Goal: Task Accomplishment & Management: Use online tool/utility

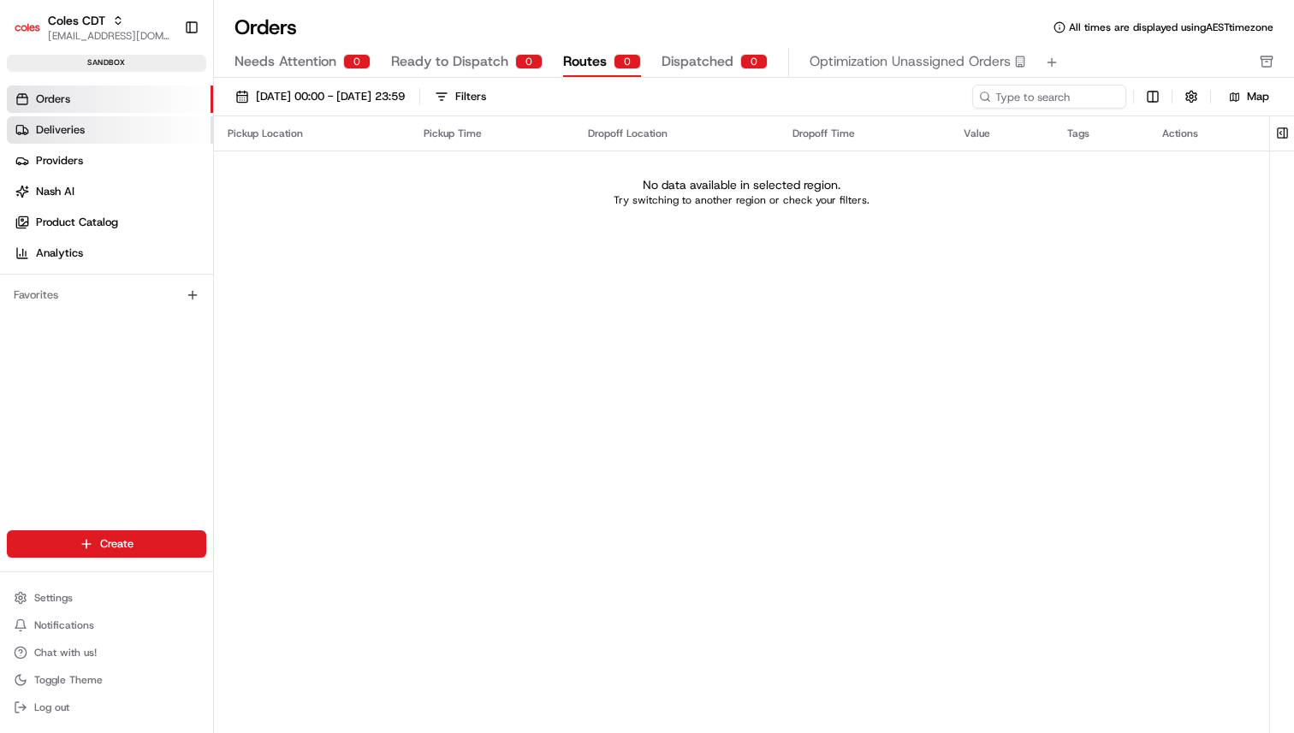
click at [103, 132] on link "Deliveries" at bounding box center [110, 129] width 206 height 27
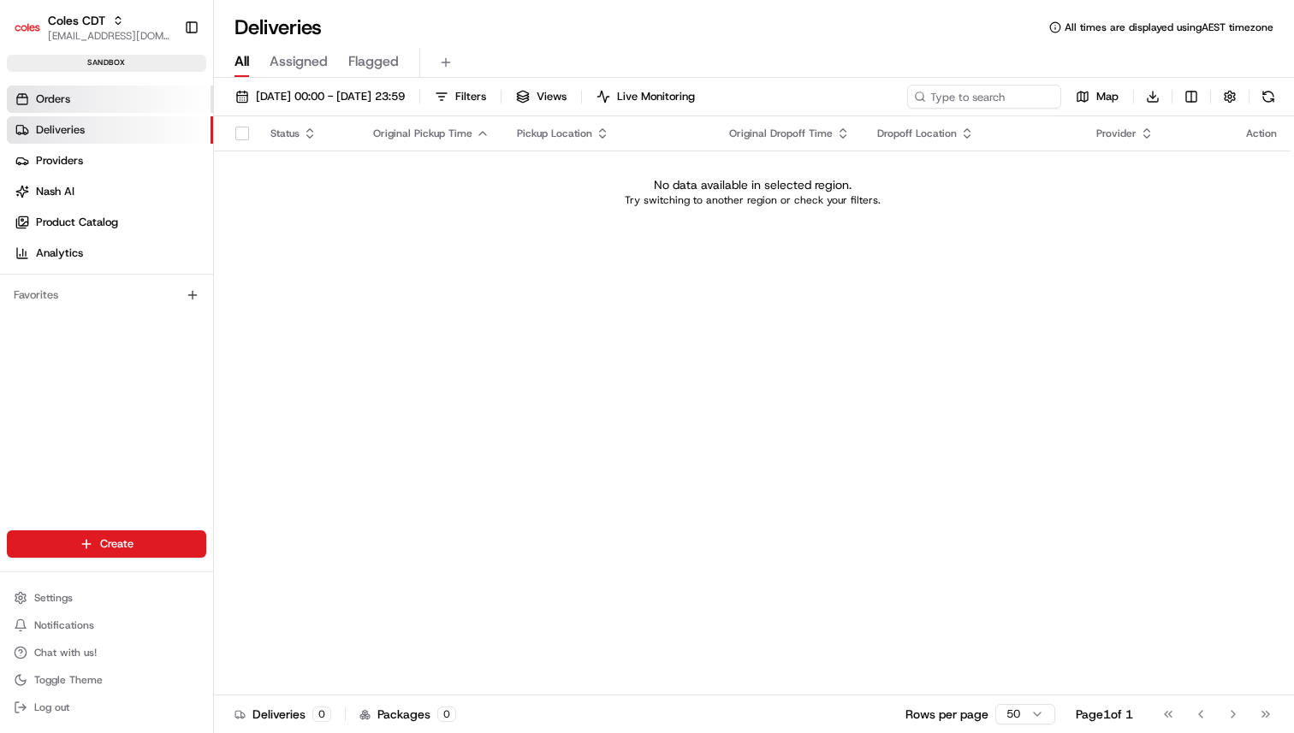
click at [112, 92] on link "Orders" at bounding box center [110, 99] width 206 height 27
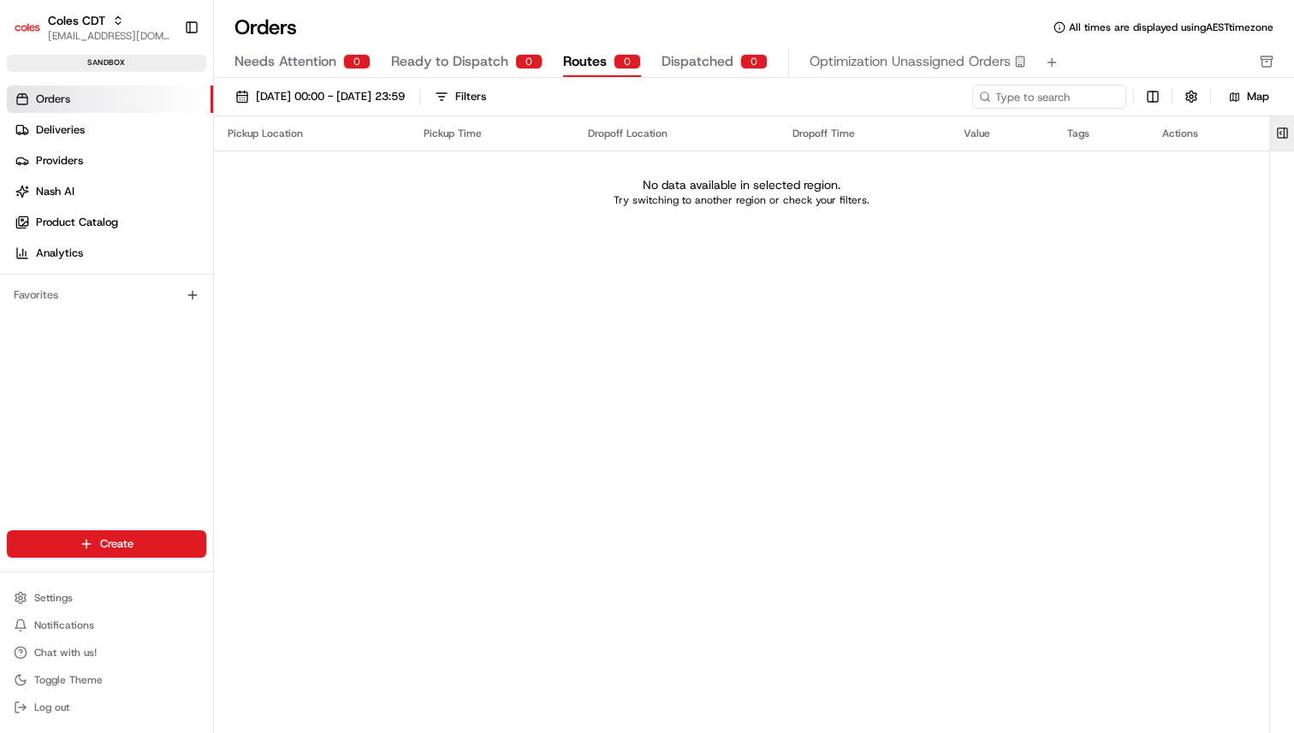
click at [1290, 141] on button at bounding box center [1282, 133] width 28 height 34
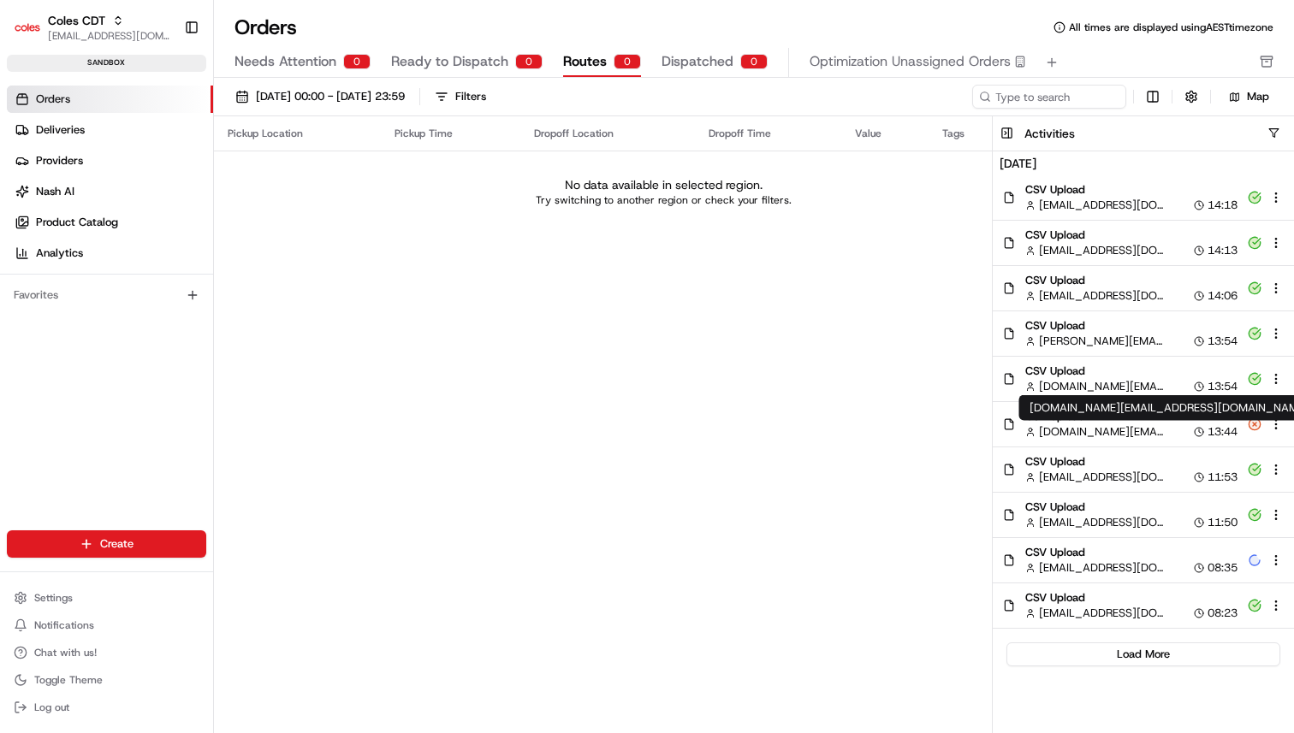
click at [1099, 427] on span "[DOMAIN_NAME][EMAIL_ADDRESS][DOMAIN_NAME]" at bounding box center [1101, 432] width 125 height 15
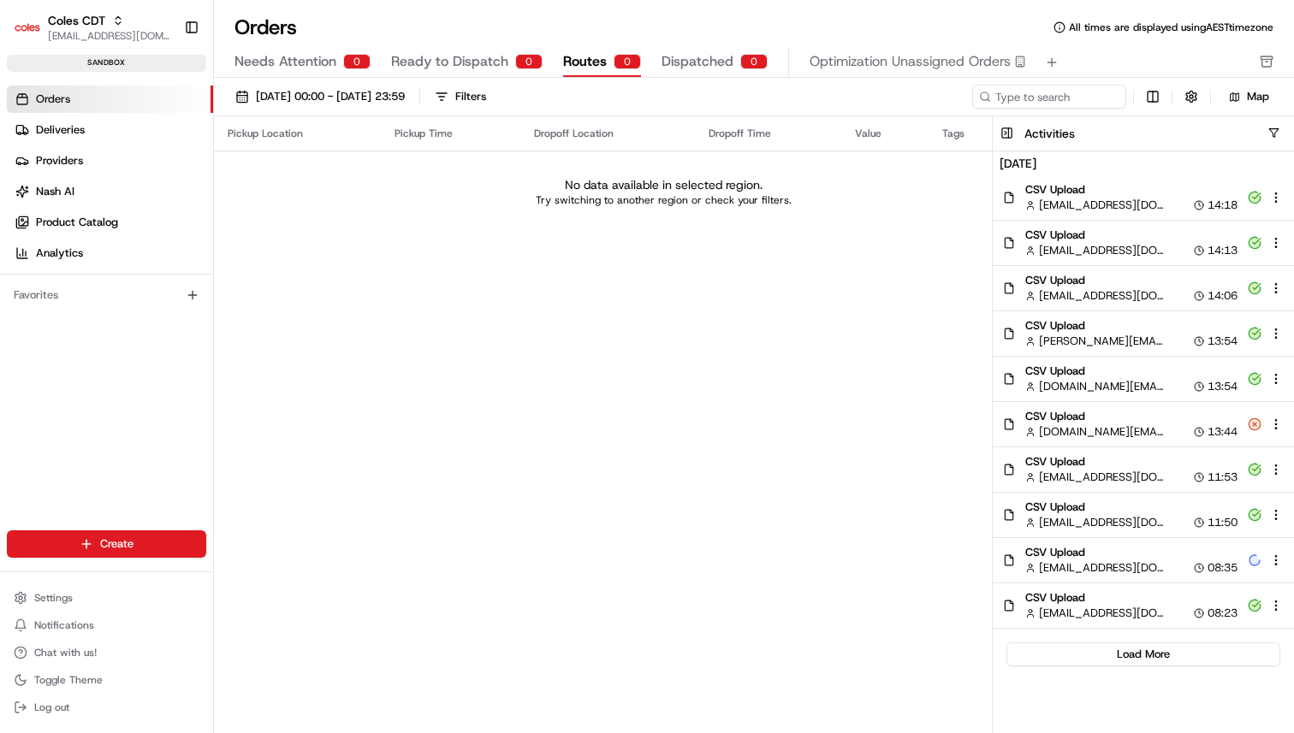
click at [1266, 127] on div "Activities" at bounding box center [1159, 133] width 270 height 17
click at [1270, 128] on button "button" at bounding box center [1274, 133] width 13 height 13
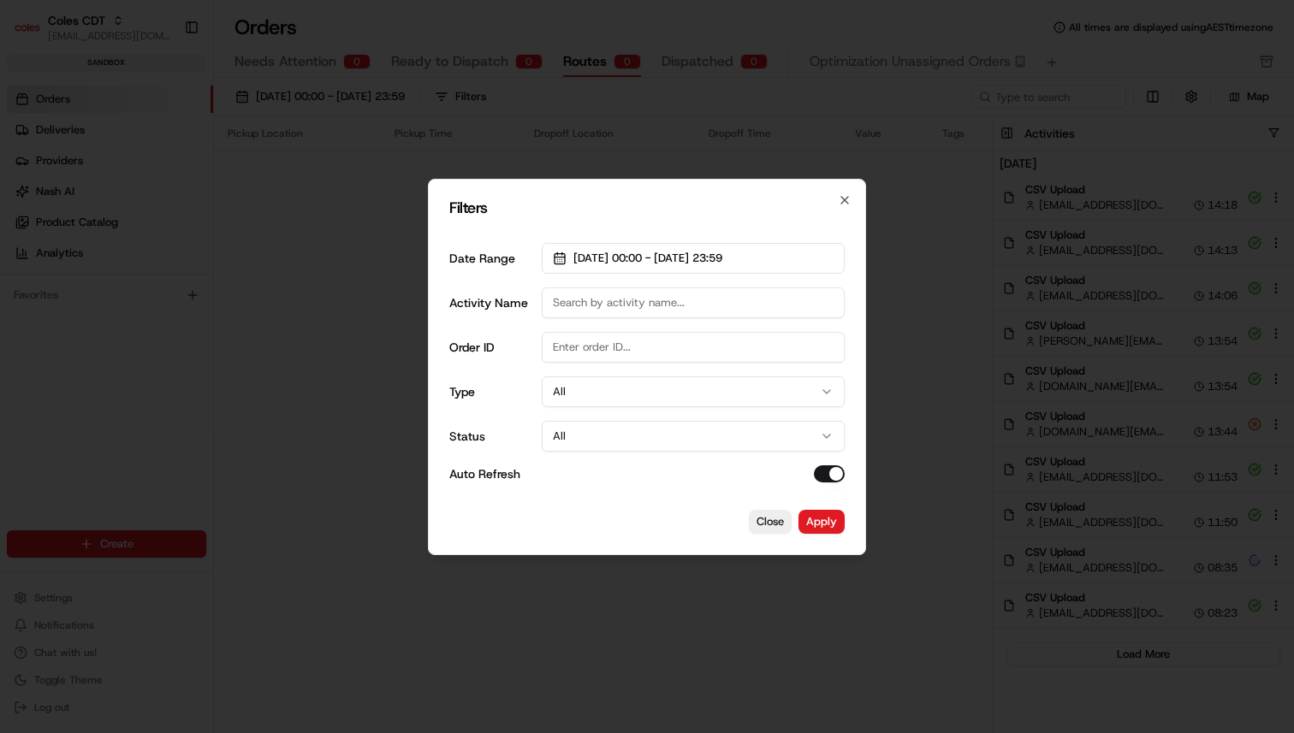
click at [654, 382] on button "All" at bounding box center [693, 392] width 303 height 31
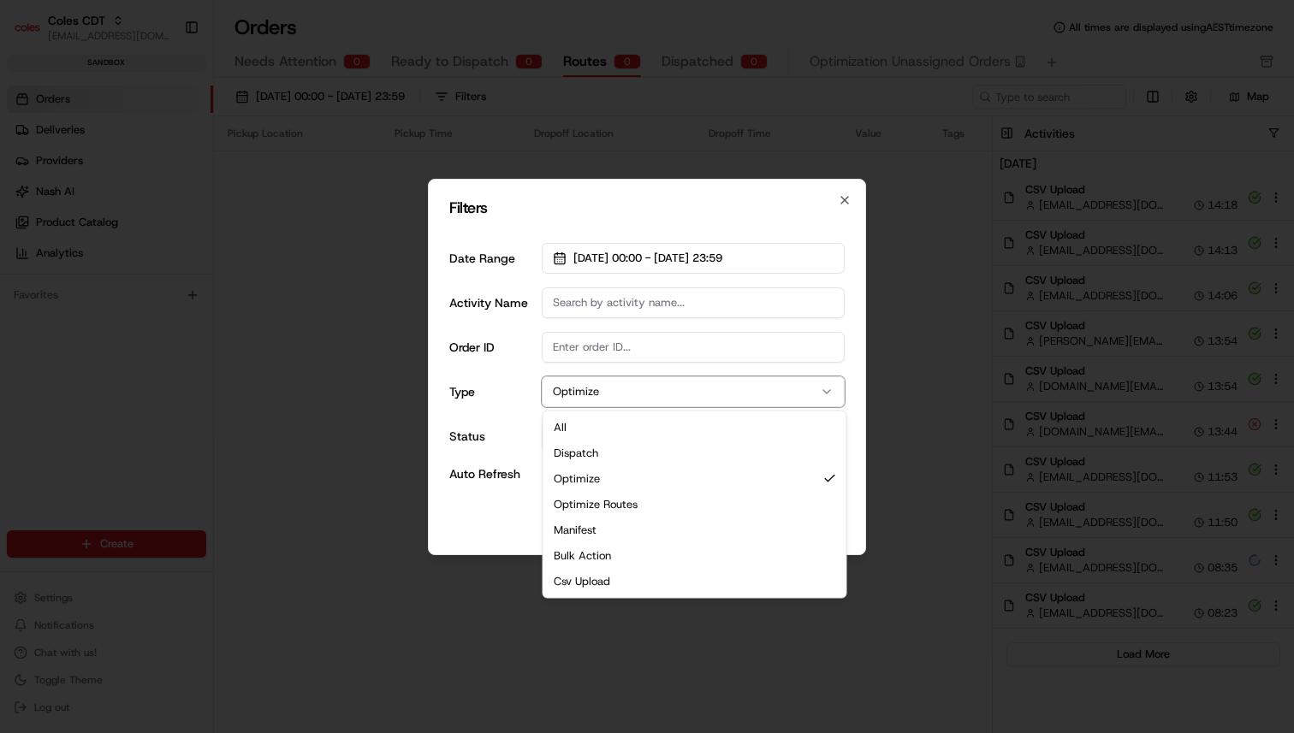
click at [661, 401] on button "Optimize" at bounding box center [693, 392] width 303 height 31
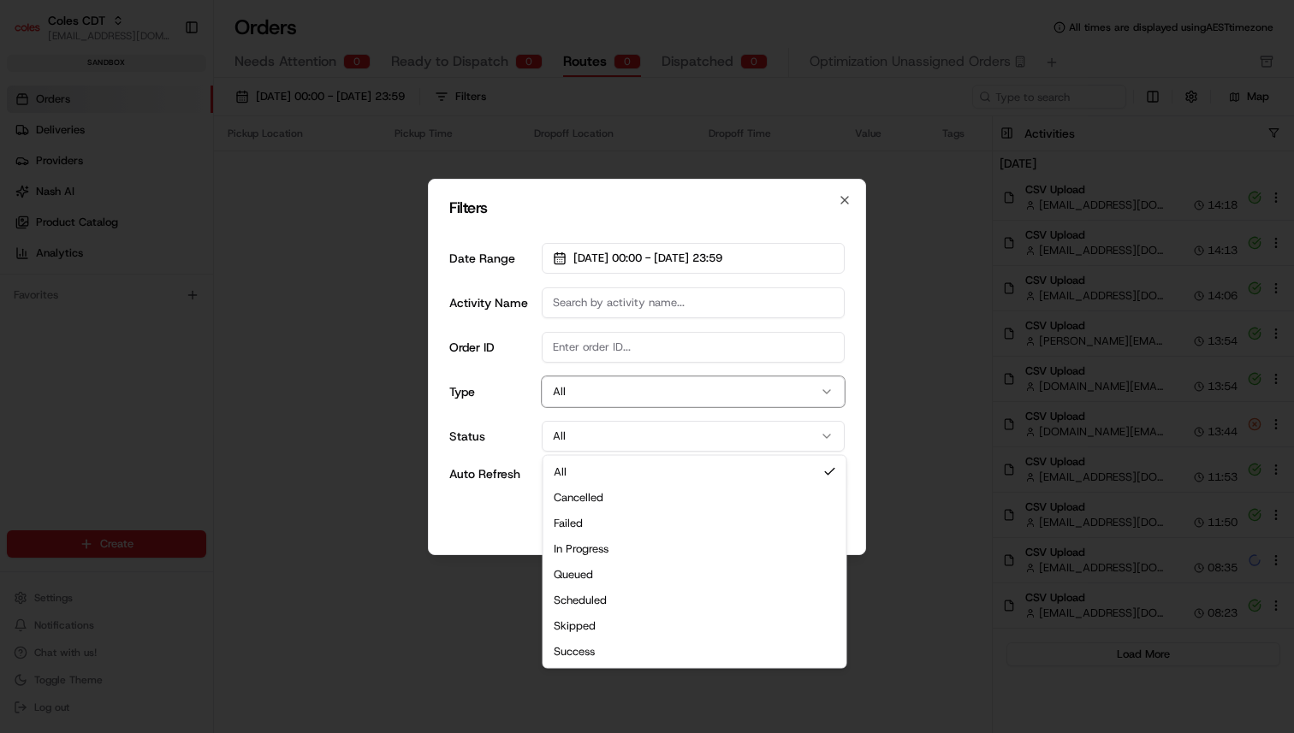
click at [640, 436] on button "All" at bounding box center [693, 436] width 303 height 31
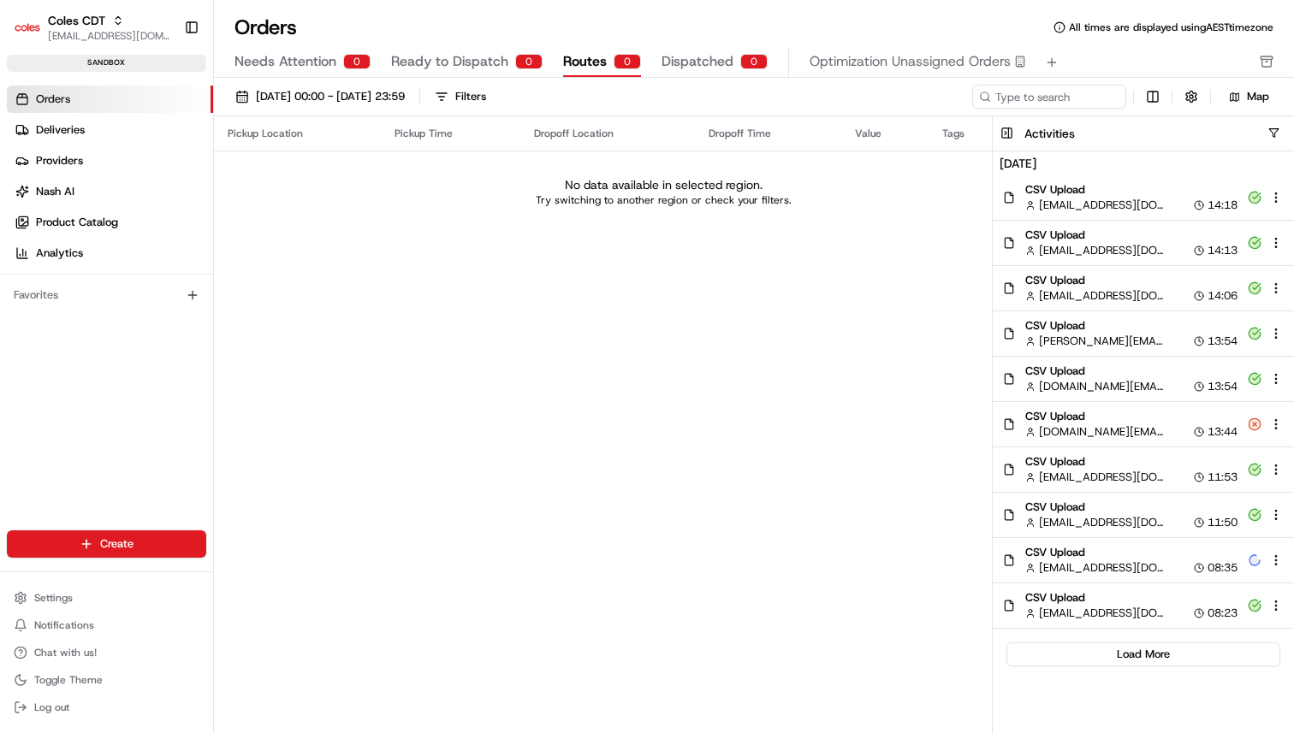
click at [1270, 122] on html "Coles CDT [EMAIL_ADDRESS][DOMAIN_NAME] Toggle Sidebar sandbox Orders Deliveries…" at bounding box center [647, 366] width 1294 height 733
click at [1273, 138] on html "Coles CDT [EMAIL_ADDRESS][DOMAIN_NAME] Toggle Sidebar sandbox Orders Deliveries…" at bounding box center [647, 366] width 1294 height 733
click at [1273, 129] on html "Coles CDT [EMAIL_ADDRESS][DOMAIN_NAME] Toggle Sidebar sandbox Orders Deliveries…" at bounding box center [647, 366] width 1294 height 733
click at [915, 231] on html "Coles CDT [EMAIL_ADDRESS][DOMAIN_NAME] Toggle Sidebar sandbox Orders Deliveries…" at bounding box center [647, 366] width 1294 height 733
click at [1272, 128] on html "Coles CDT [EMAIL_ADDRESS][DOMAIN_NAME] Toggle Sidebar sandbox Orders Deliveries…" at bounding box center [647, 366] width 1294 height 733
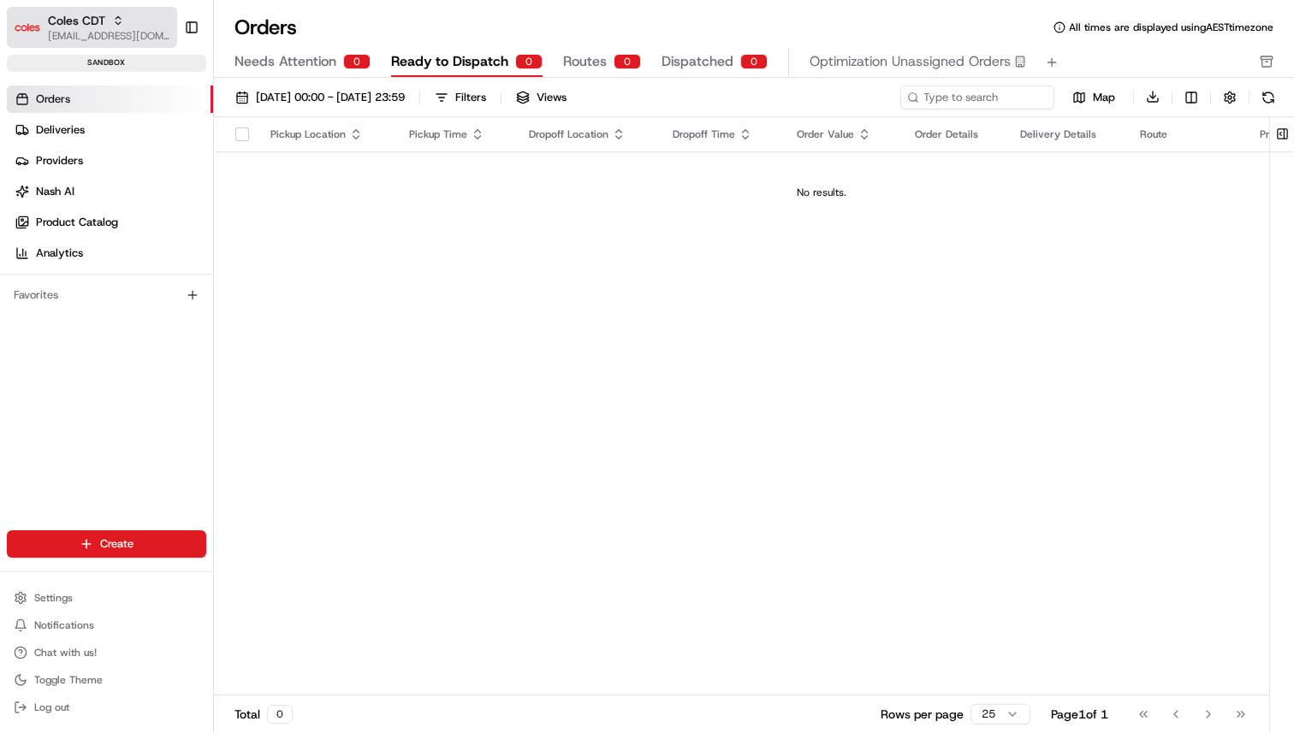
click at [91, 21] on span "Coles CDT" at bounding box center [76, 20] width 57 height 17
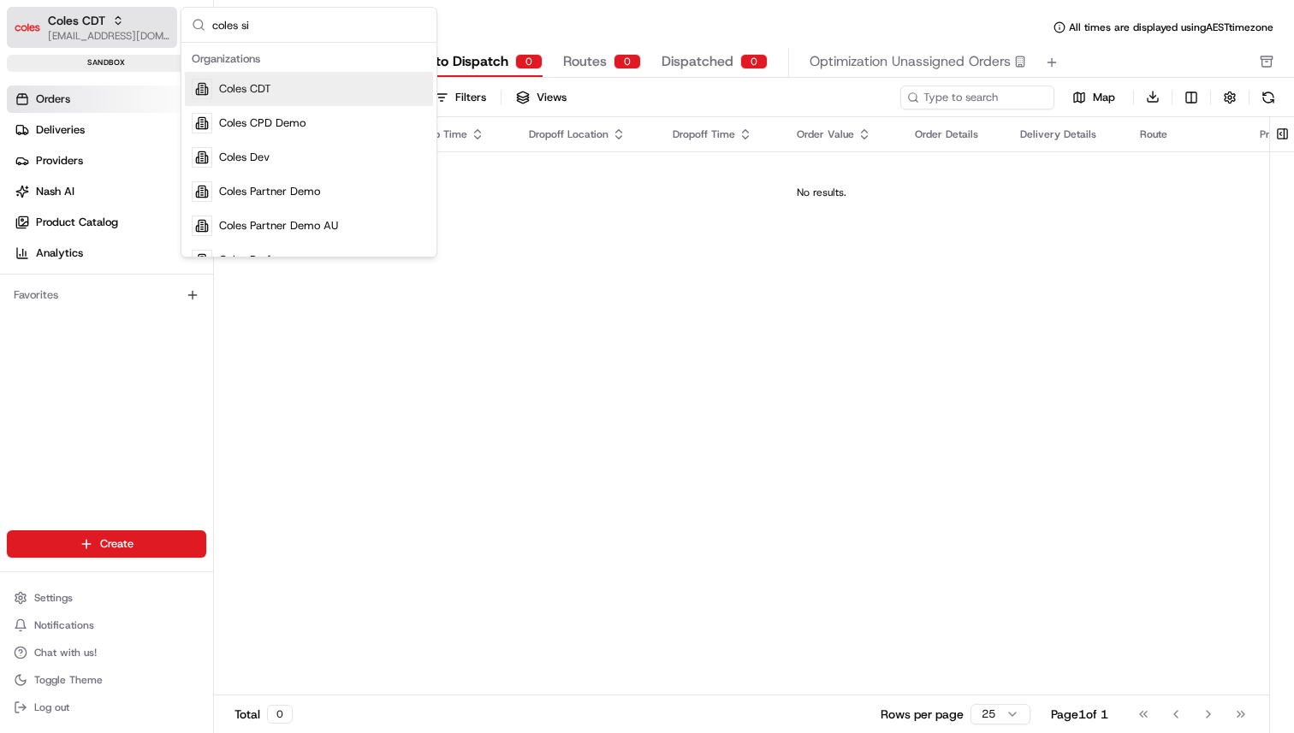
type input "coles sit"
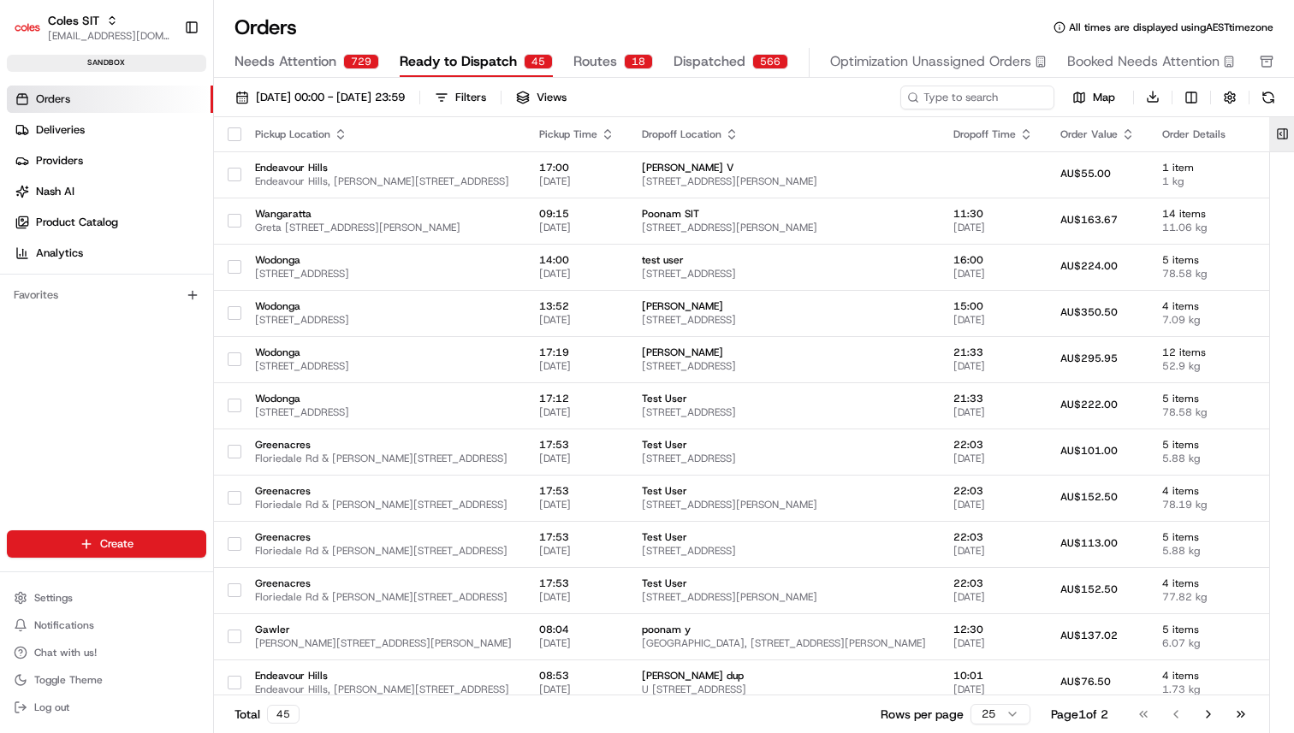
click at [1286, 140] on button at bounding box center [1282, 134] width 28 height 34
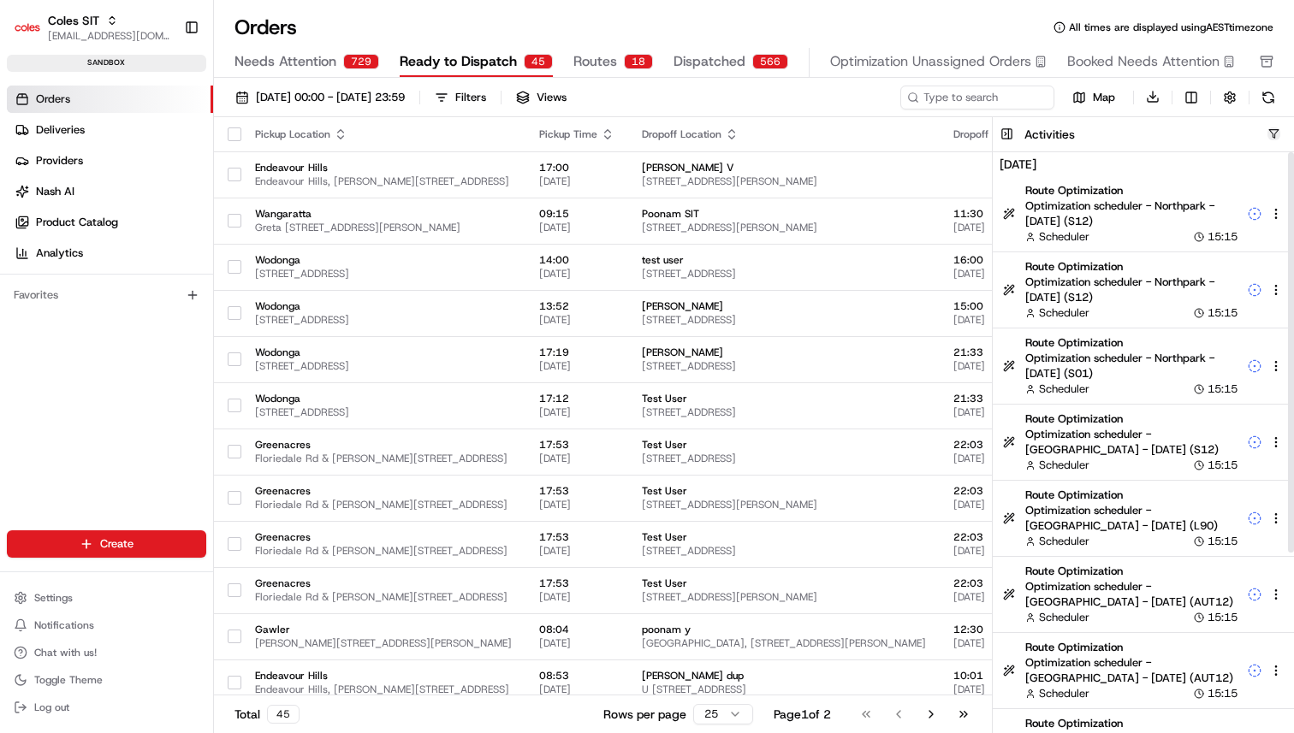
click at [1272, 129] on button "button" at bounding box center [1274, 134] width 13 height 13
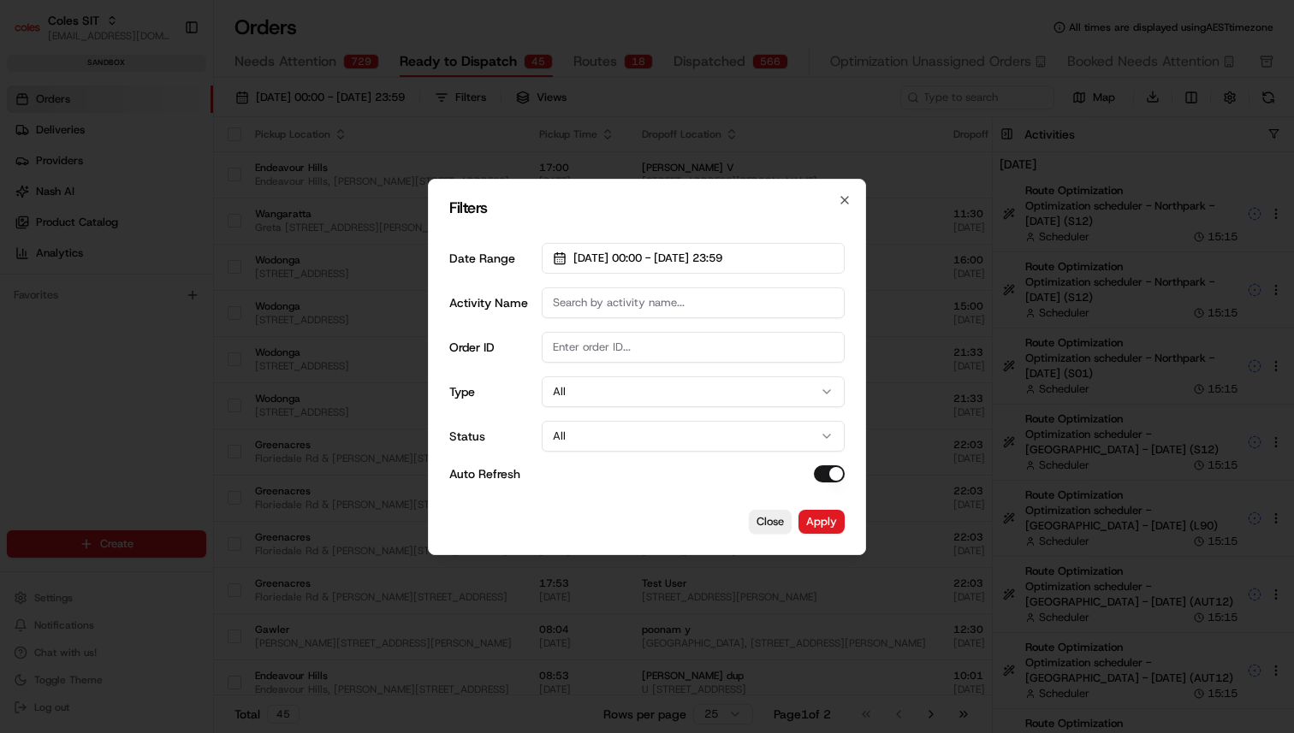
click at [619, 451] on button "All" at bounding box center [693, 436] width 303 height 31
click at [804, 510] on div "Close Apply" at bounding box center [646, 522] width 395 height 24
click at [817, 520] on button "Apply" at bounding box center [822, 522] width 46 height 24
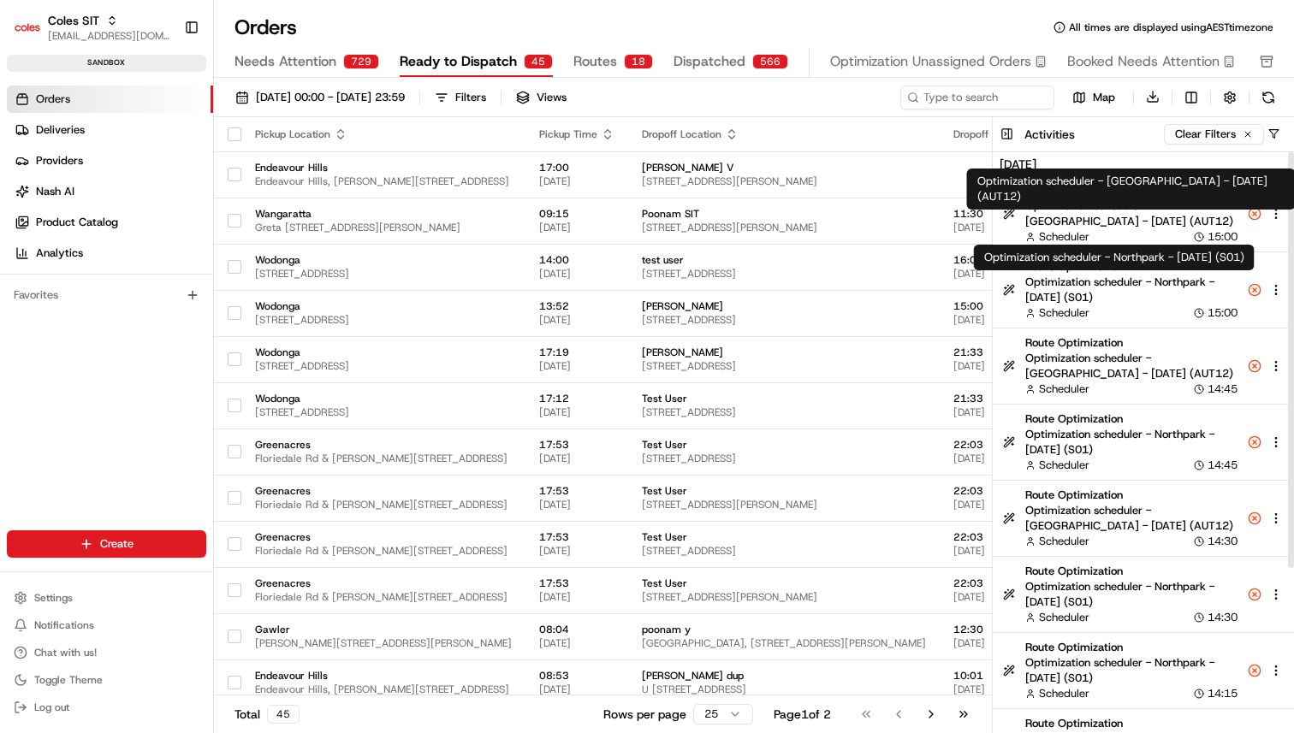
click at [1142, 215] on span "Optimization scheduler - Wodonga - 2025-08-22 (AUT12)" at bounding box center [1131, 214] width 212 height 31
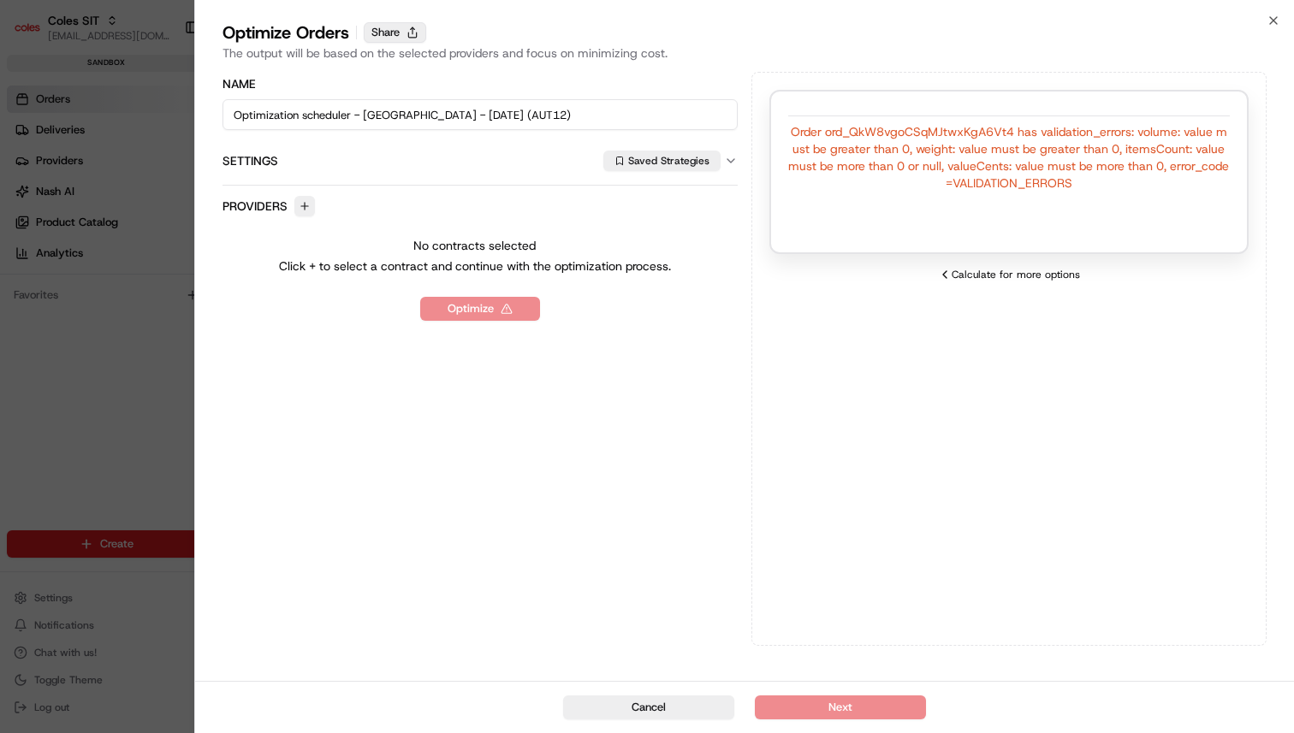
click at [410, 30] on button "Share" at bounding box center [395, 32] width 62 height 21
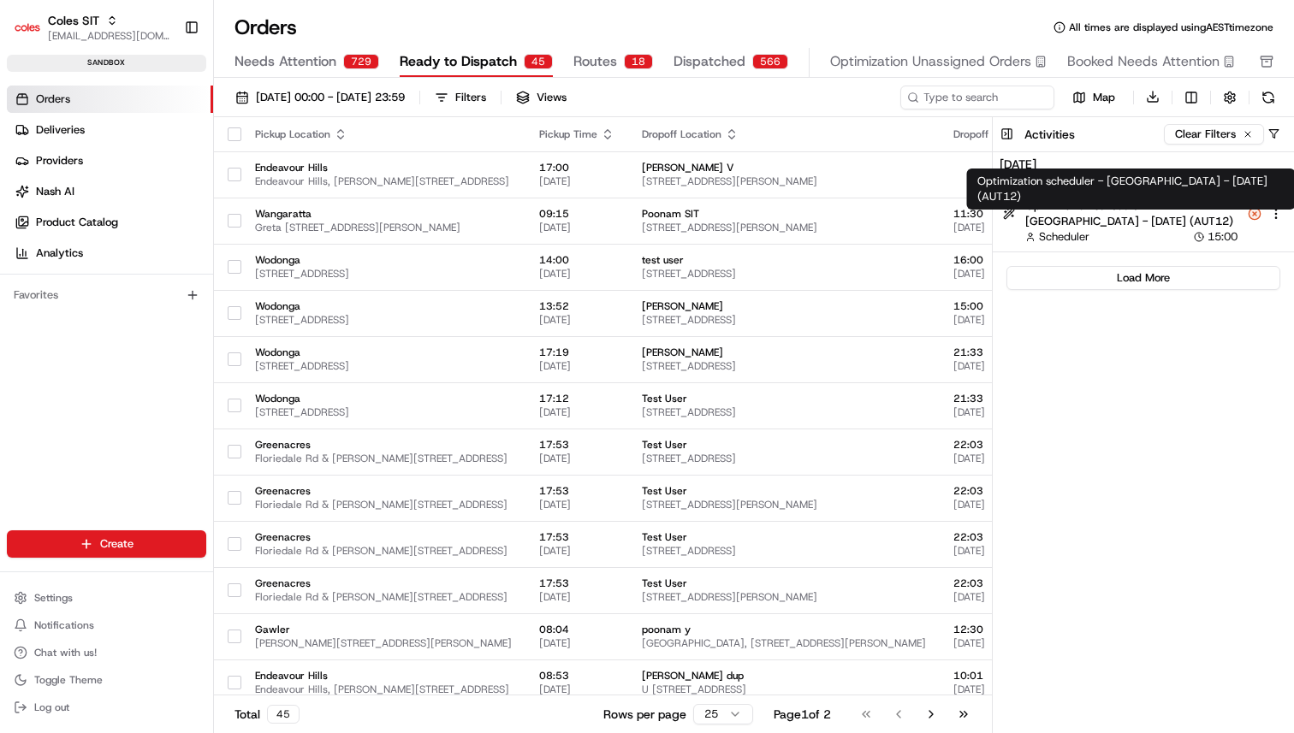
click at [1157, 211] on span "Optimization scheduler - Wodonga - 2025-08-22 (AUT12)" at bounding box center [1131, 214] width 212 height 31
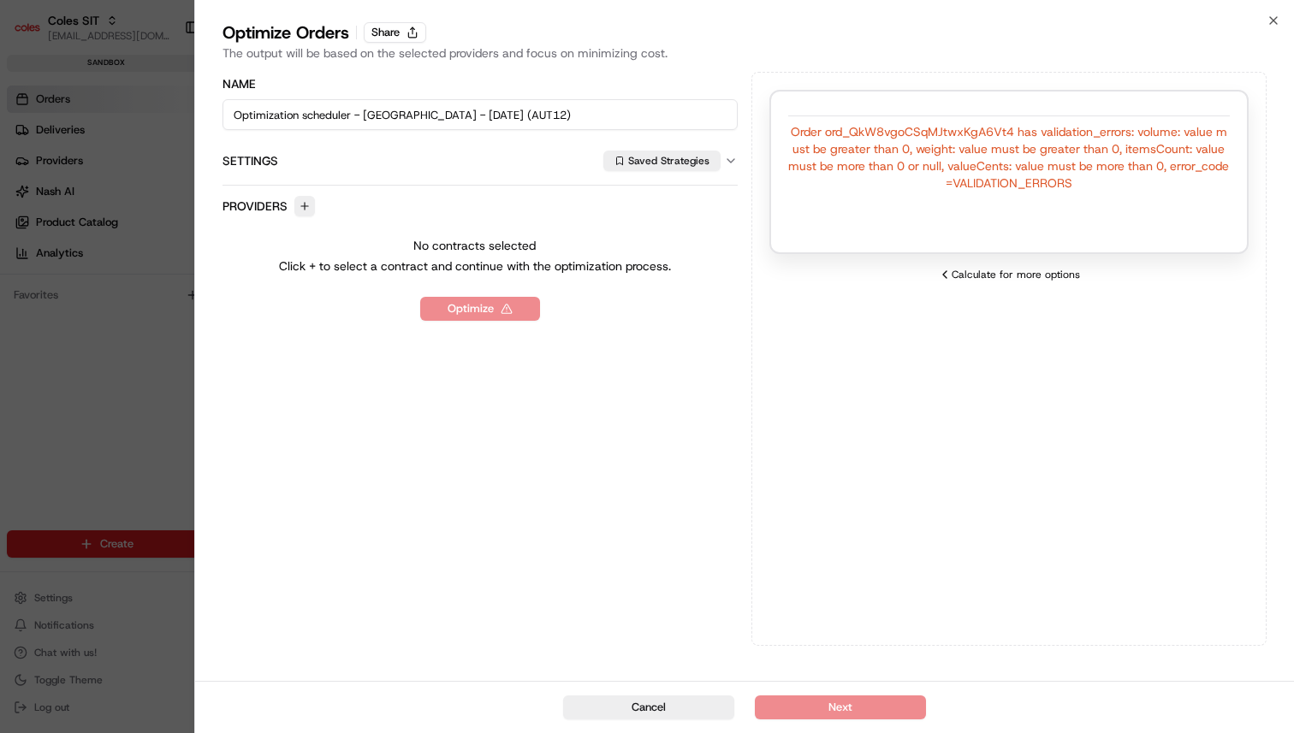
click at [293, 371] on div "Name Optimization scheduler - Wodonga - 2025-08-22 (AUT12) Settings Saved Strat…" at bounding box center [480, 359] width 515 height 574
click at [194, 386] on div "Close Optimize Orders Share The output will be based on the selected providers …" at bounding box center [744, 366] width 1100 height 733
click at [140, 384] on div at bounding box center [647, 366] width 1294 height 733
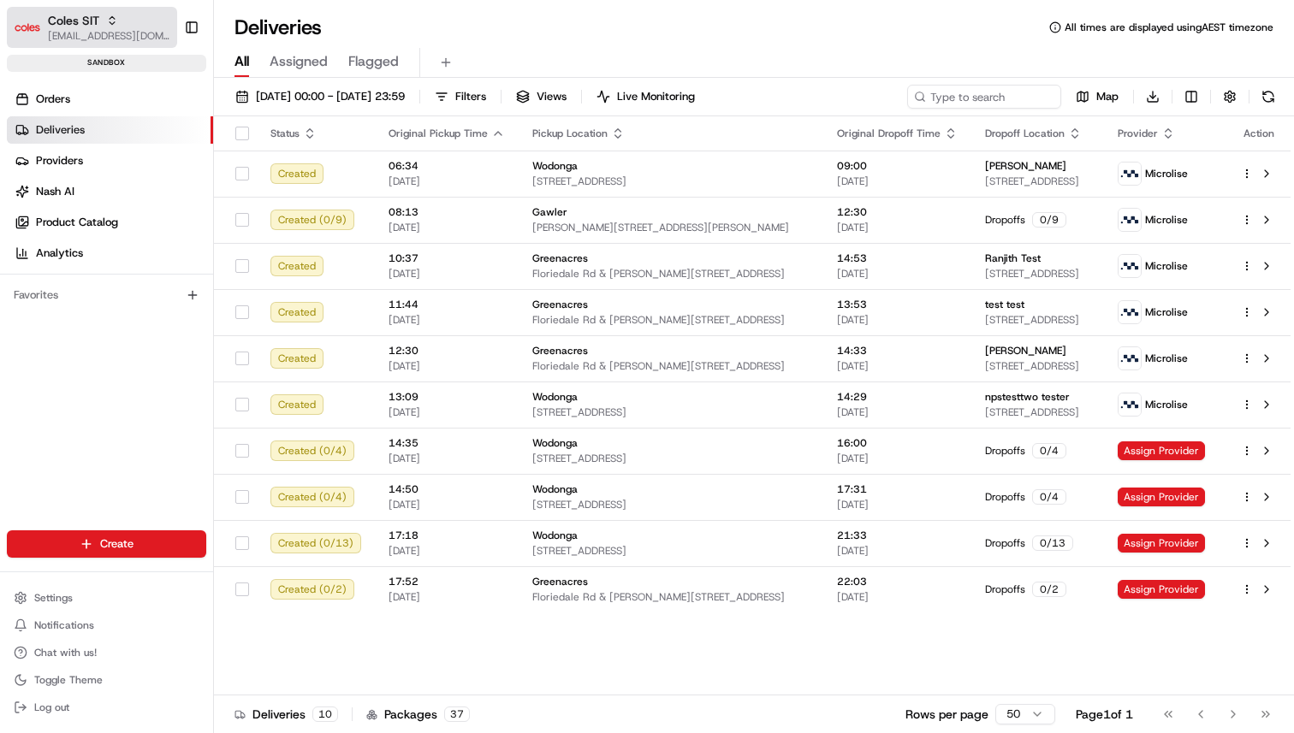
click at [84, 15] on span "Coles SIT" at bounding box center [73, 20] width 51 height 17
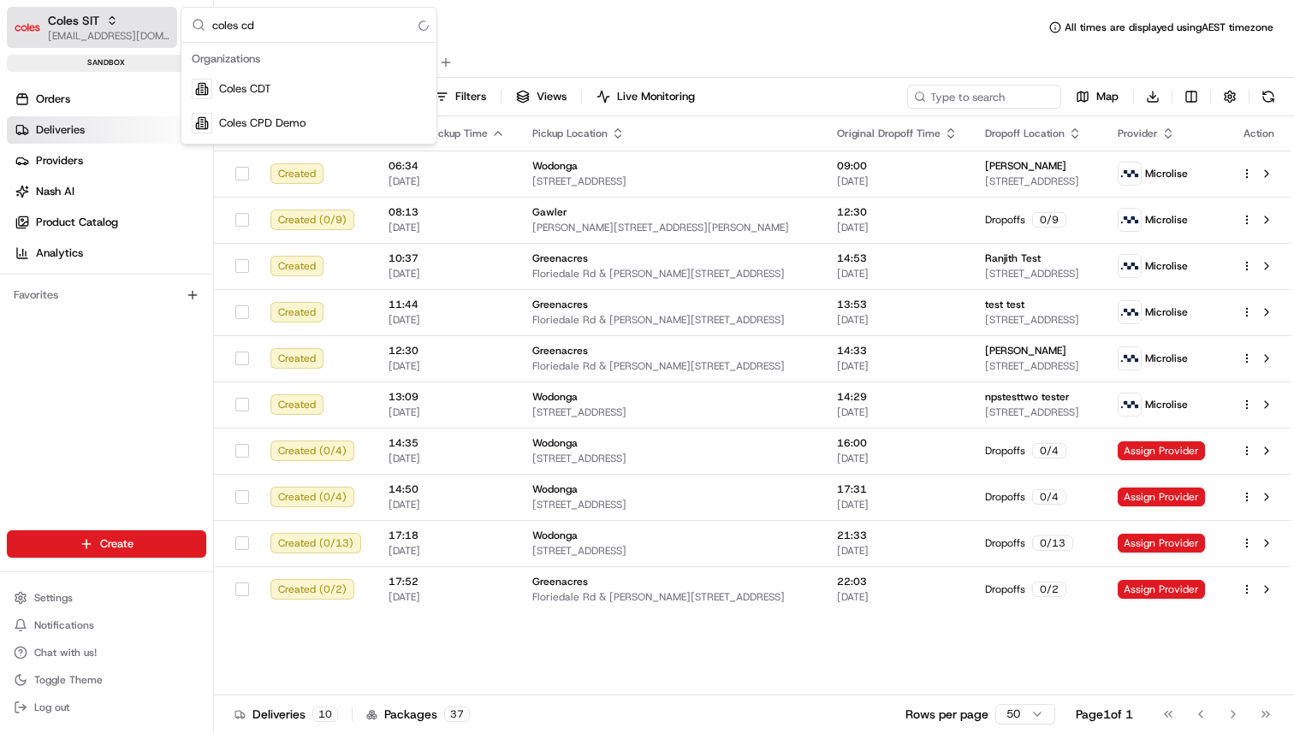
type input "coles cdt"
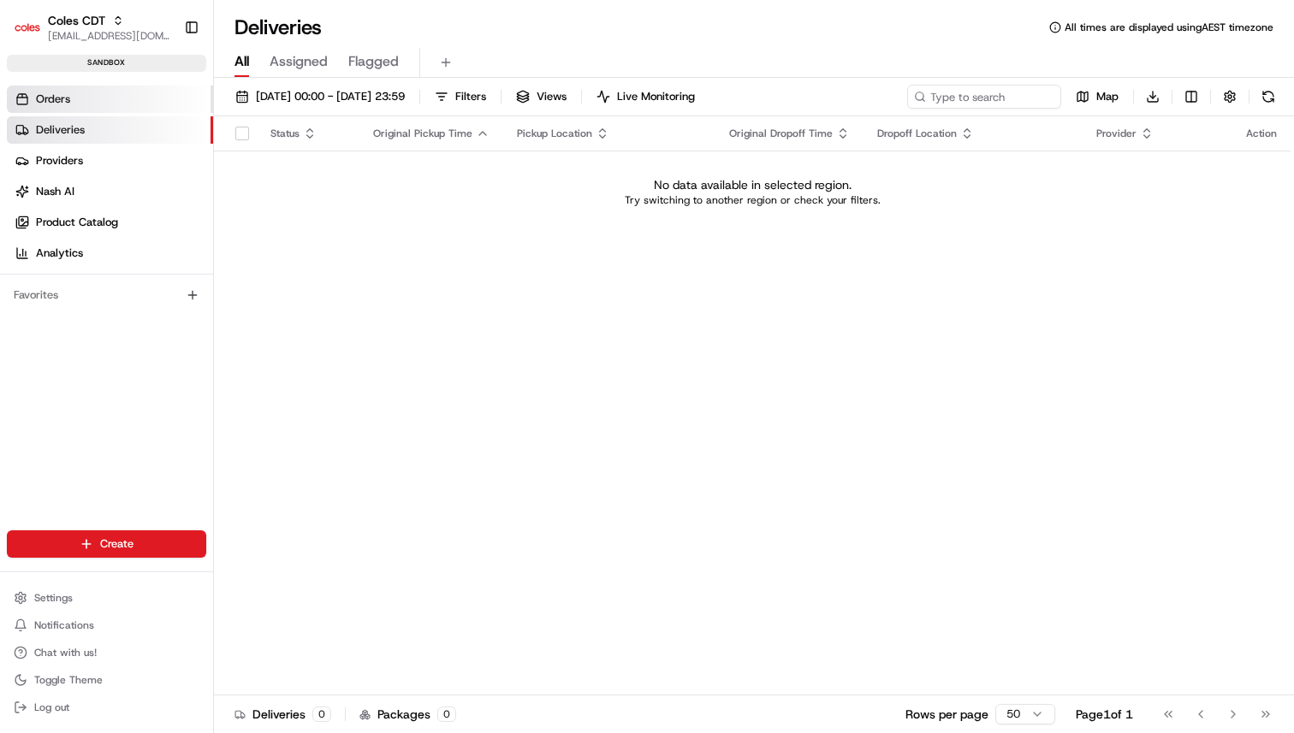
click at [195, 101] on link "Orders" at bounding box center [110, 99] width 206 height 27
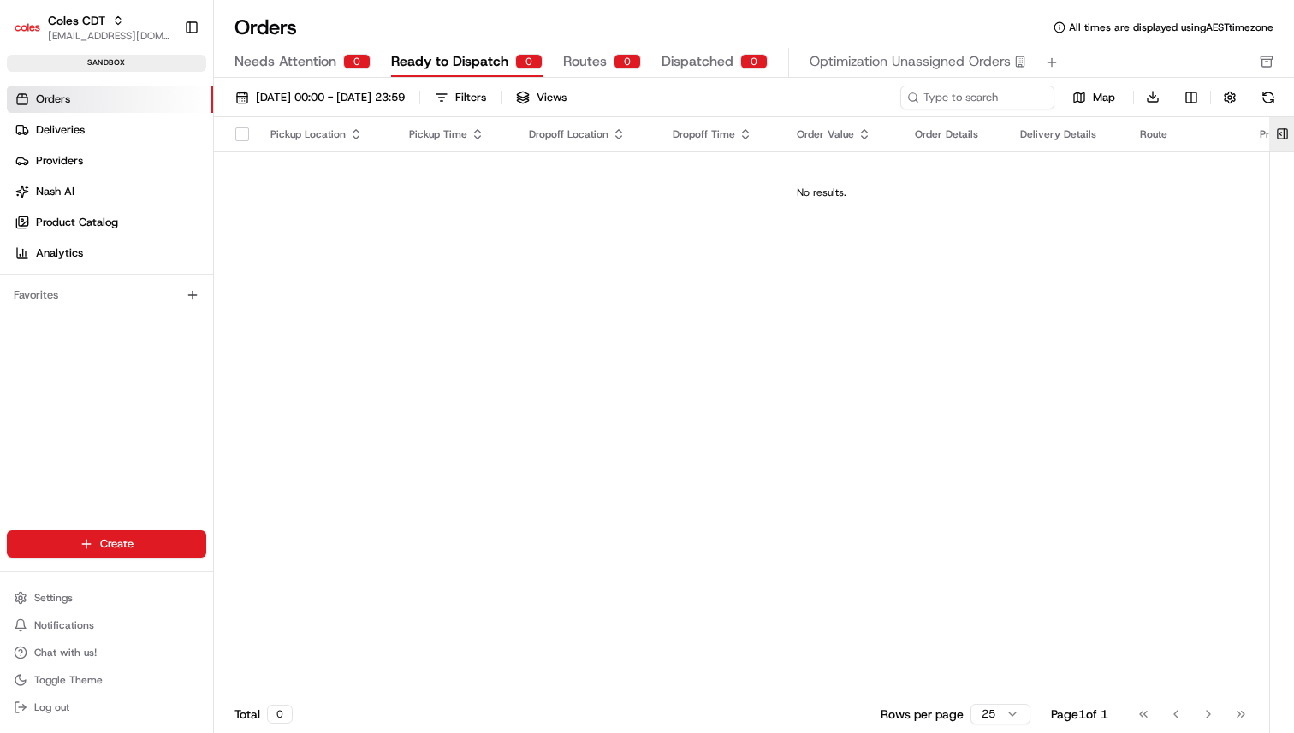
click at [1283, 128] on button at bounding box center [1282, 134] width 28 height 34
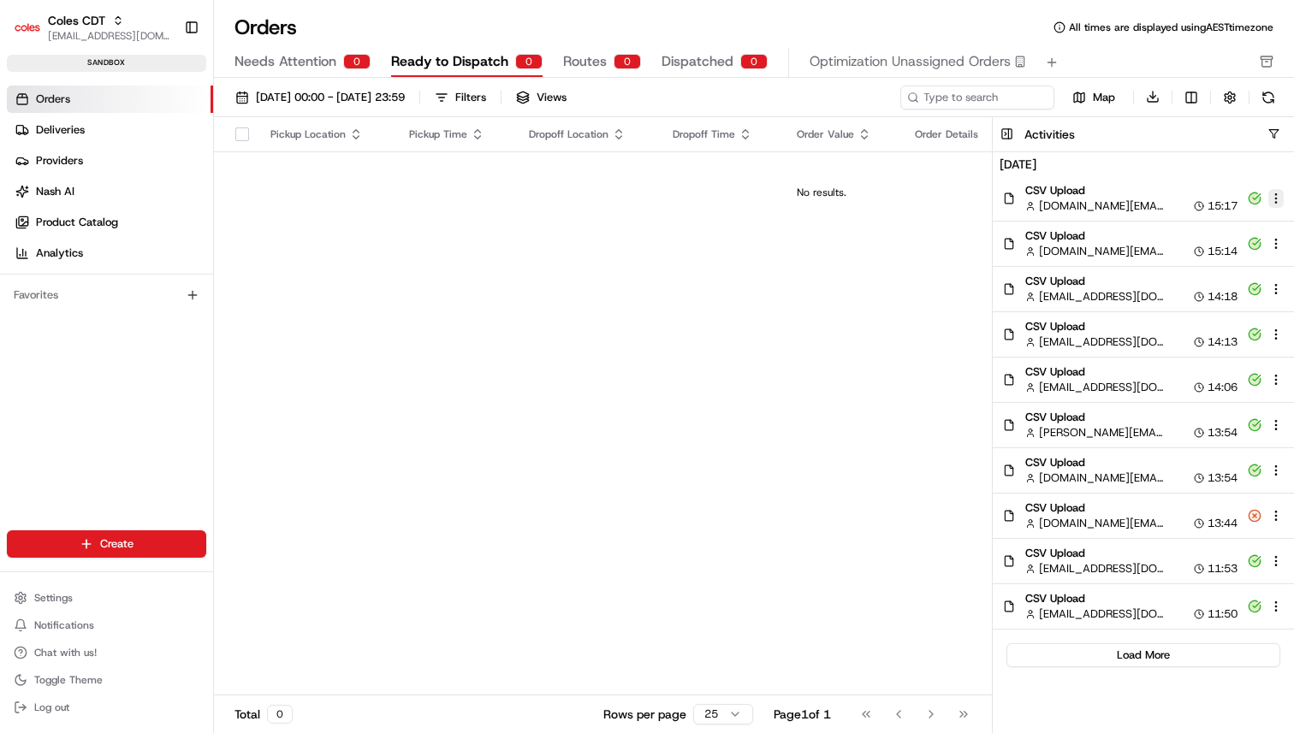
click at [1279, 191] on html "Coles CDT [EMAIL_ADDRESS][DOMAIN_NAME] Toggle Sidebar sandbox Orders Deliveries…" at bounding box center [647, 366] width 1294 height 733
click at [1249, 227] on div "View Details" at bounding box center [1225, 224] width 135 height 27
click at [1172, 298] on div "srisudha.kurnool@coles.com.au 14:18" at bounding box center [1131, 296] width 212 height 15
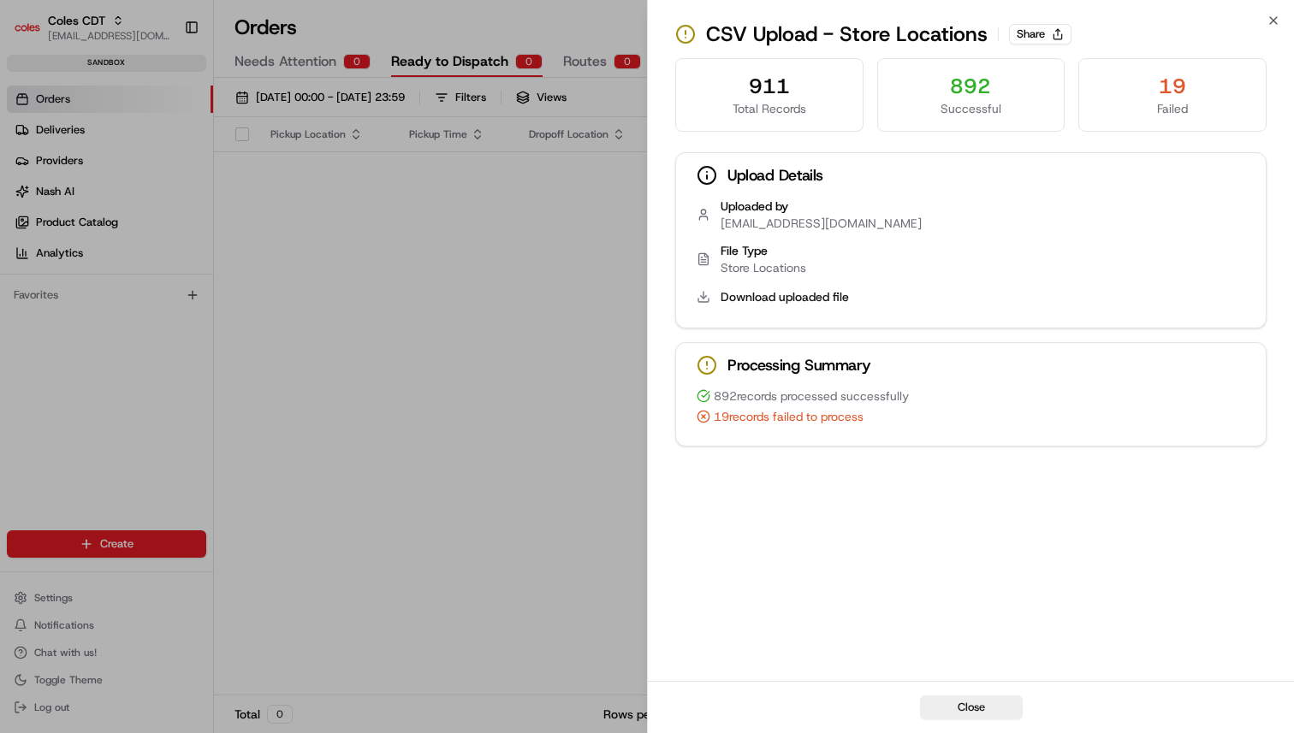
click at [786, 419] on span "19 records failed to process" at bounding box center [789, 416] width 150 height 17
click at [1173, 96] on div "19" at bounding box center [1172, 86] width 159 height 27
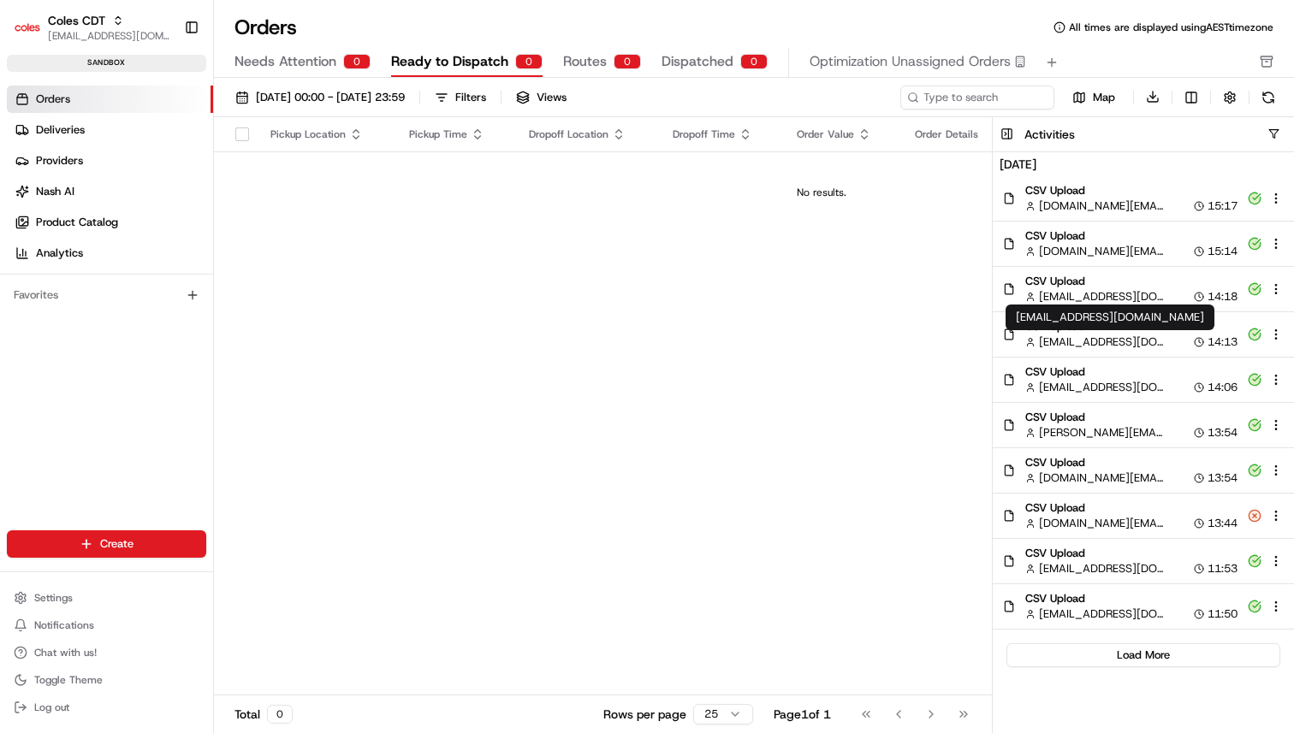
click at [1095, 344] on span "[EMAIL_ADDRESS][DOMAIN_NAME]" at bounding box center [1101, 342] width 125 height 15
click at [1088, 373] on span "CSV Upload" at bounding box center [1131, 372] width 212 height 15
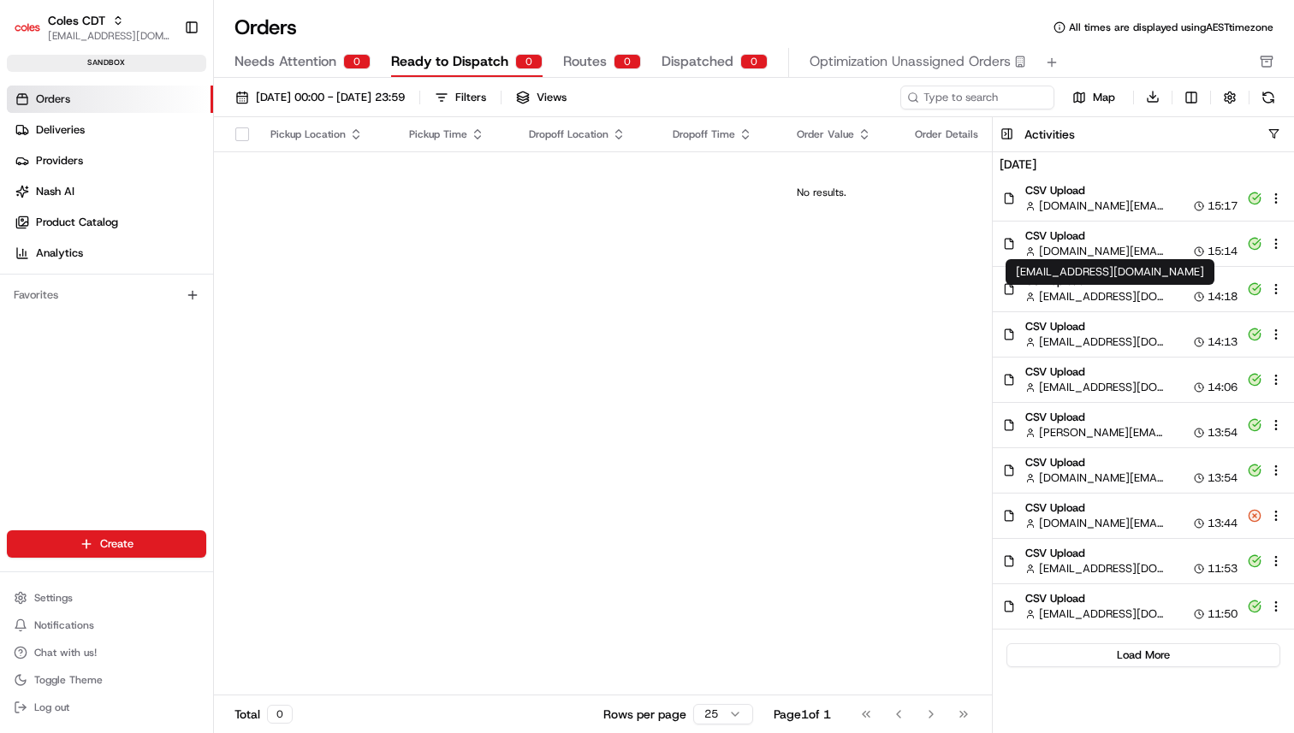
click at [1079, 287] on span "CSV Upload" at bounding box center [1131, 281] width 212 height 15
click at [1073, 249] on span "[DOMAIN_NAME][EMAIL_ADDRESS][DOMAIN_NAME]" at bounding box center [1101, 251] width 125 height 15
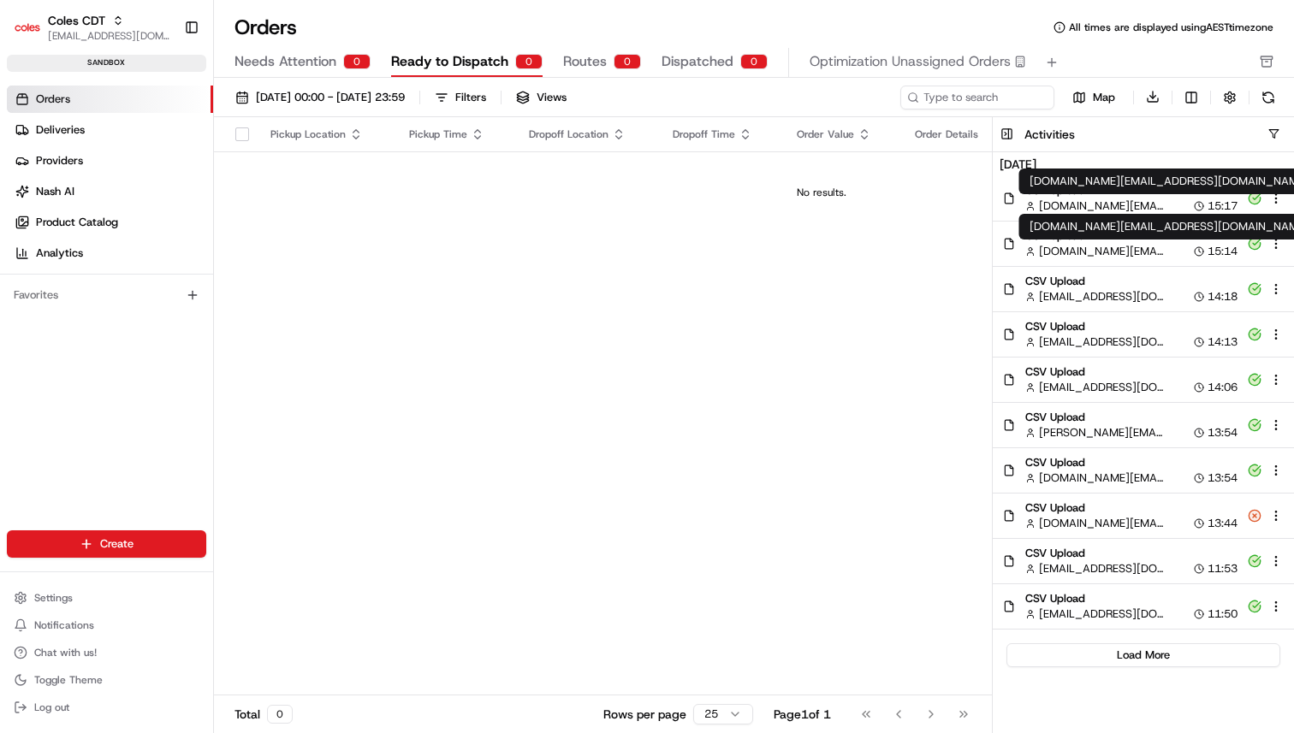
click at [1080, 211] on span "[DOMAIN_NAME][EMAIL_ADDRESS][DOMAIN_NAME]" at bounding box center [1101, 206] width 125 height 15
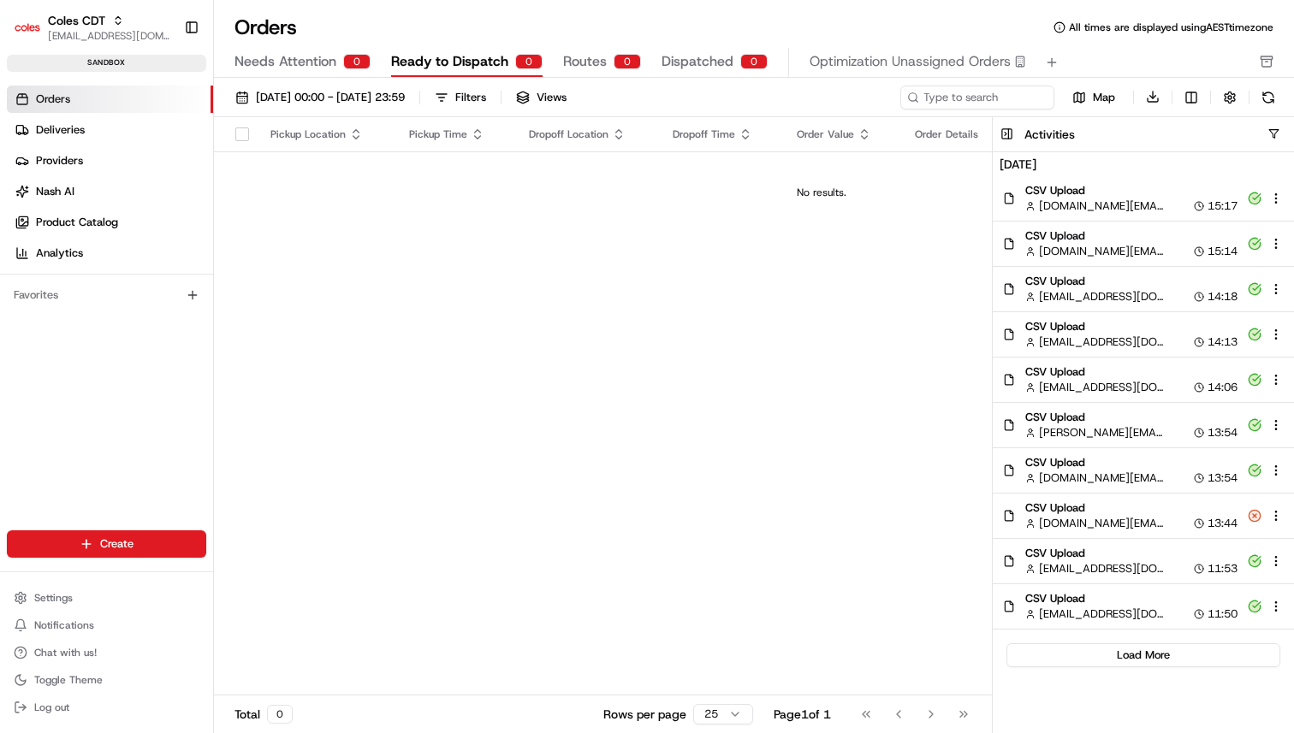
click at [1076, 234] on span "CSV Upload" at bounding box center [1131, 236] width 212 height 15
click at [1072, 371] on span "CSV Upload" at bounding box center [1131, 372] width 212 height 15
click at [1074, 424] on span "CSV Upload" at bounding box center [1131, 417] width 212 height 15
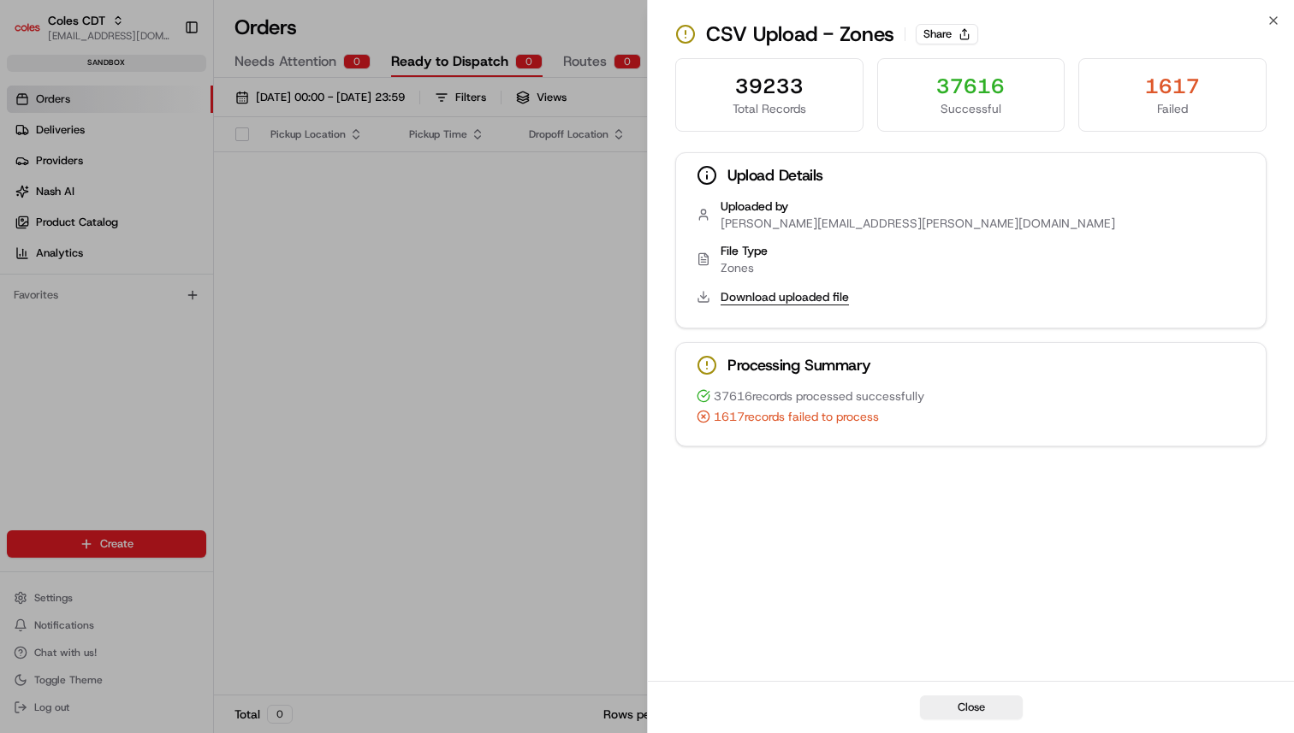
click at [809, 298] on button "Download uploaded file" at bounding box center [785, 296] width 128 height 17
click at [944, 23] on div "CSV Upload - Zones Share" at bounding box center [970, 34] width 591 height 27
click at [938, 27] on button "Share" at bounding box center [947, 34] width 62 height 21
click at [966, 513] on div "39233 Total Records 37616 Successful 1617 Failed Upload Details Uploaded by cha…" at bounding box center [971, 368] width 646 height 627
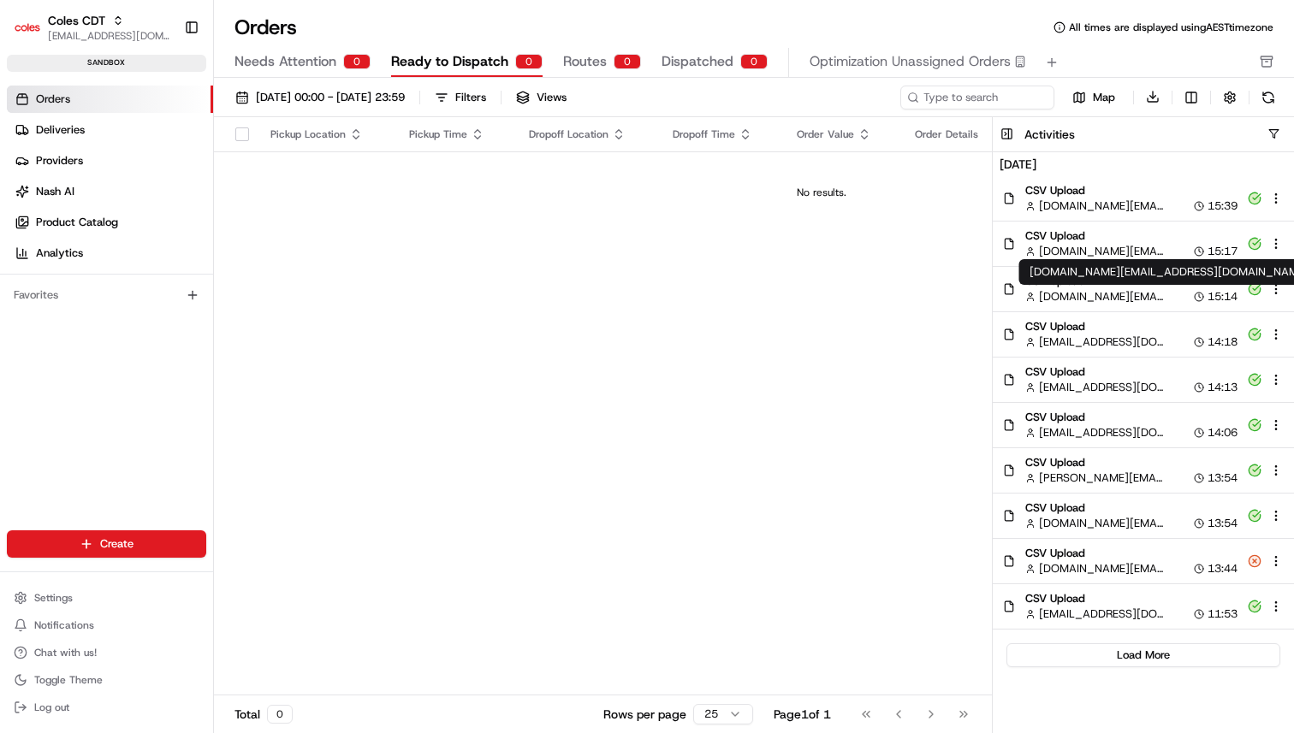
click at [1154, 223] on div "CSV Upload nishi.bharti@coles.com.au 15:17" at bounding box center [1143, 244] width 301 height 45
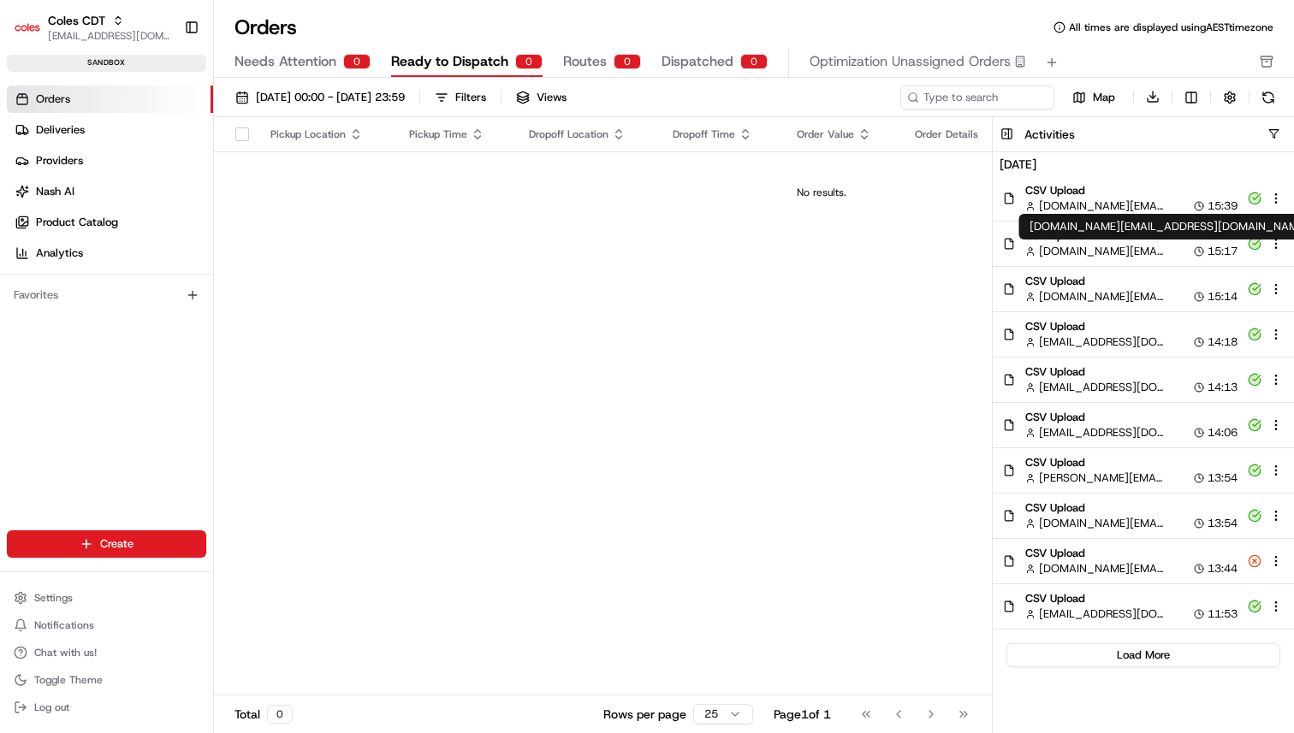
click at [1141, 258] on span "[DOMAIN_NAME][EMAIL_ADDRESS][DOMAIN_NAME]" at bounding box center [1101, 251] width 125 height 15
click at [1131, 282] on span "CSV Upload" at bounding box center [1131, 281] width 212 height 15
click at [1118, 336] on span "[EMAIL_ADDRESS][DOMAIN_NAME]" at bounding box center [1101, 342] width 125 height 15
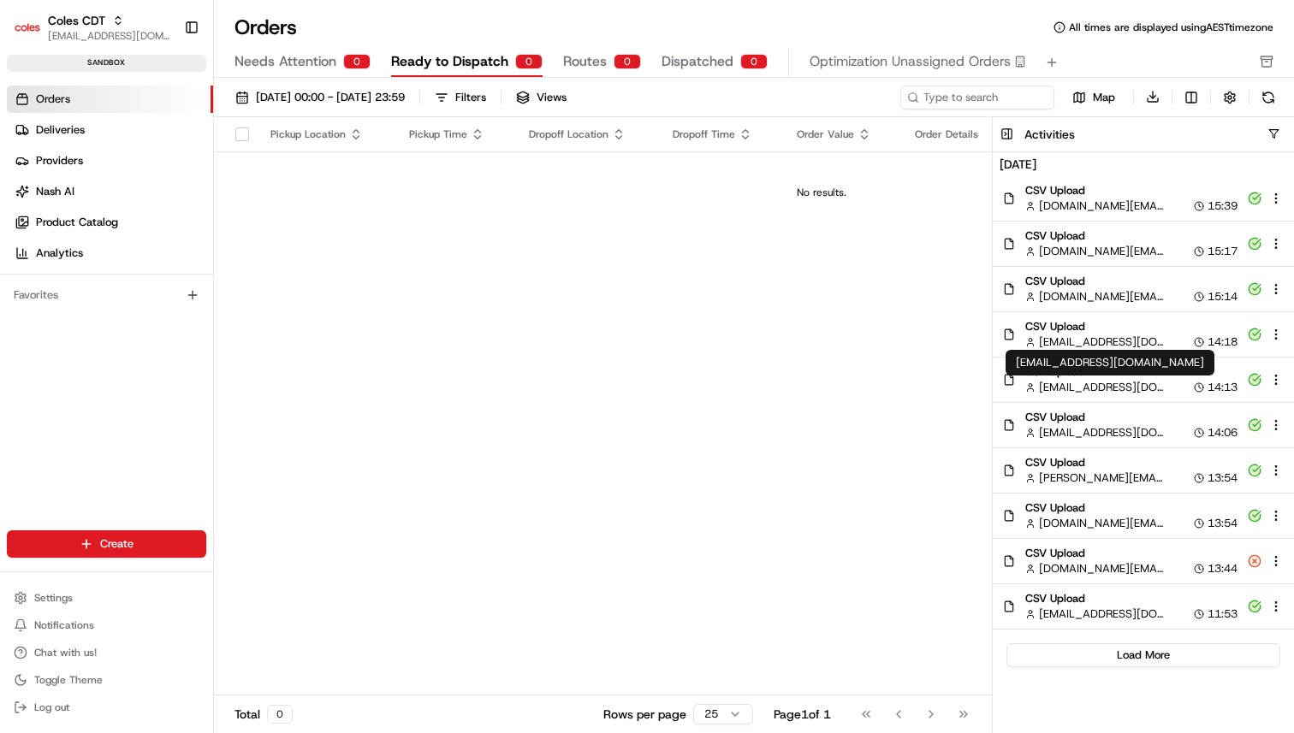
click at [1109, 383] on span "[EMAIL_ADDRESS][DOMAIN_NAME]" at bounding box center [1101, 387] width 125 height 15
click at [1098, 419] on span "CSV Upload" at bounding box center [1131, 417] width 212 height 15
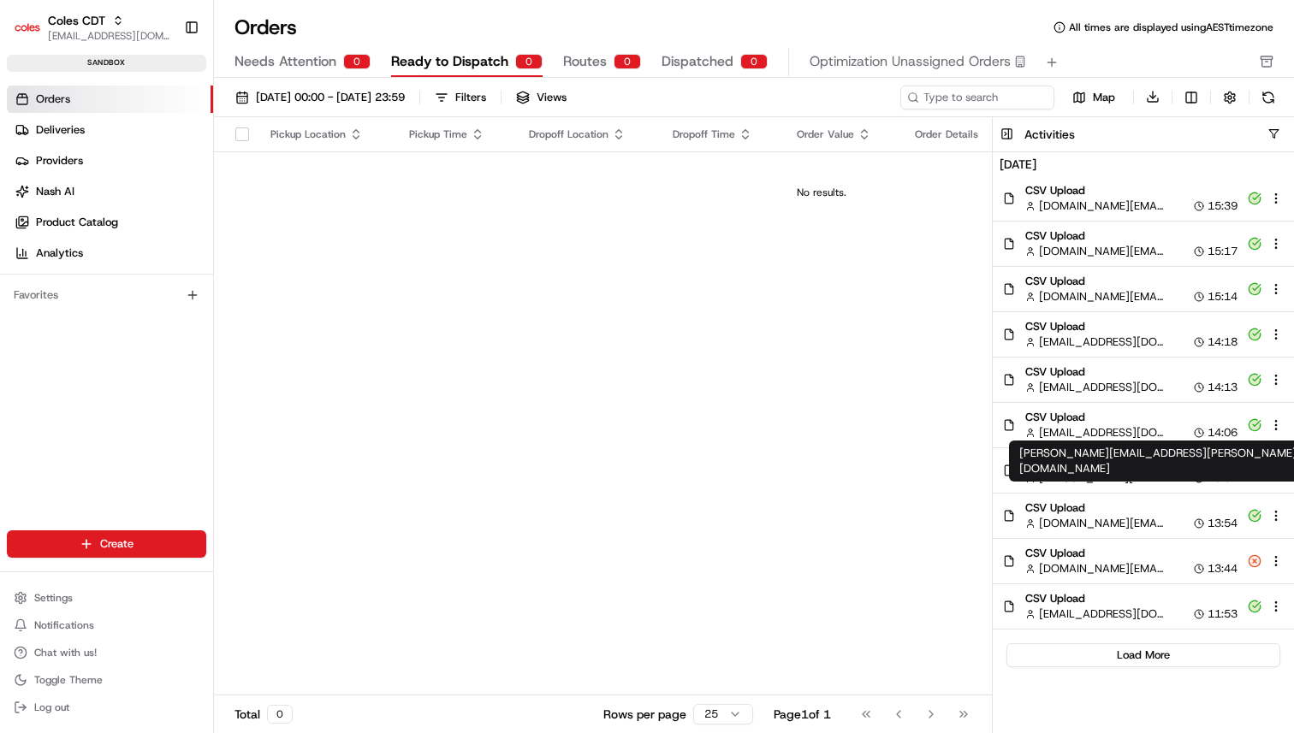
click at [1088, 473] on span "[PERSON_NAME][EMAIL_ADDRESS][PERSON_NAME][DOMAIN_NAME]" at bounding box center [1101, 478] width 125 height 15
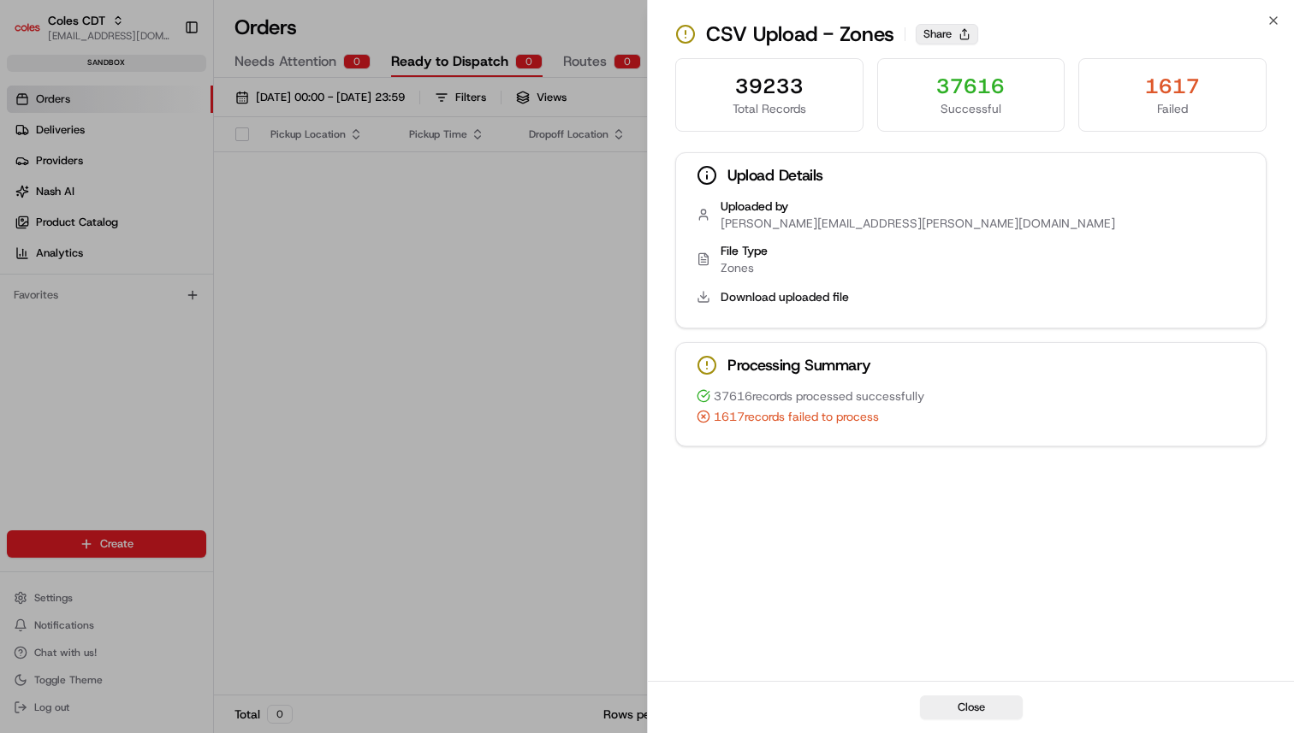
click at [943, 35] on button "Share" at bounding box center [947, 34] width 62 height 21
click at [842, 426] on div "37616 records processed successfully 1617 records failed to process" at bounding box center [971, 417] width 590 height 58
click at [843, 405] on div "37616 records processed successfully 1617 records failed to process" at bounding box center [971, 417] width 590 height 58
